Goal: Information Seeking & Learning: Learn about a topic

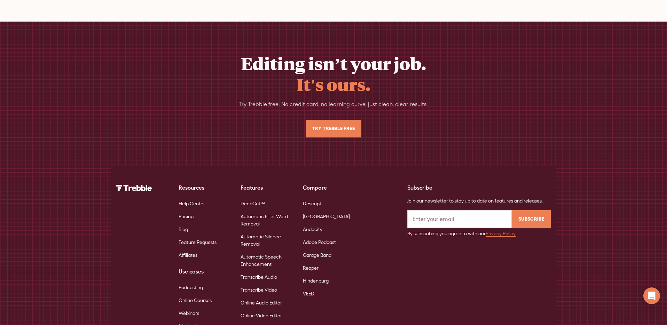
scroll to position [3527, 0]
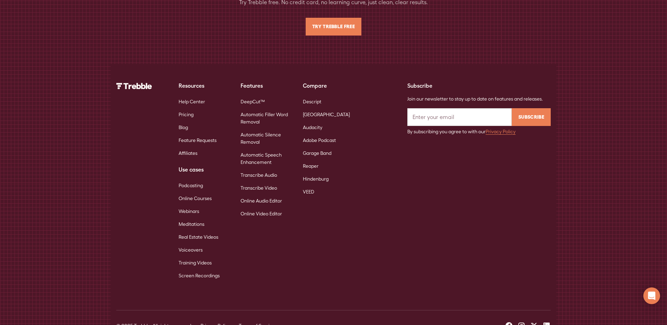
click at [190, 95] on link "Help Center" at bounding box center [192, 101] width 26 height 13
